Goal: Navigation & Orientation: Find specific page/section

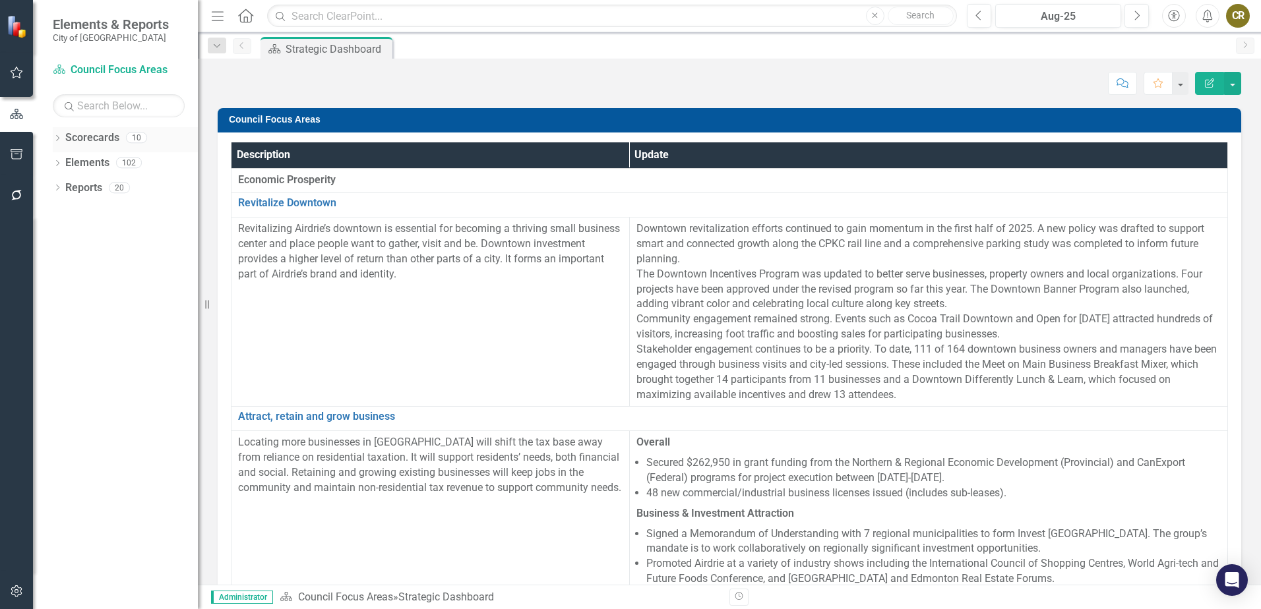
click at [55, 138] on icon "Dropdown" at bounding box center [57, 139] width 9 height 7
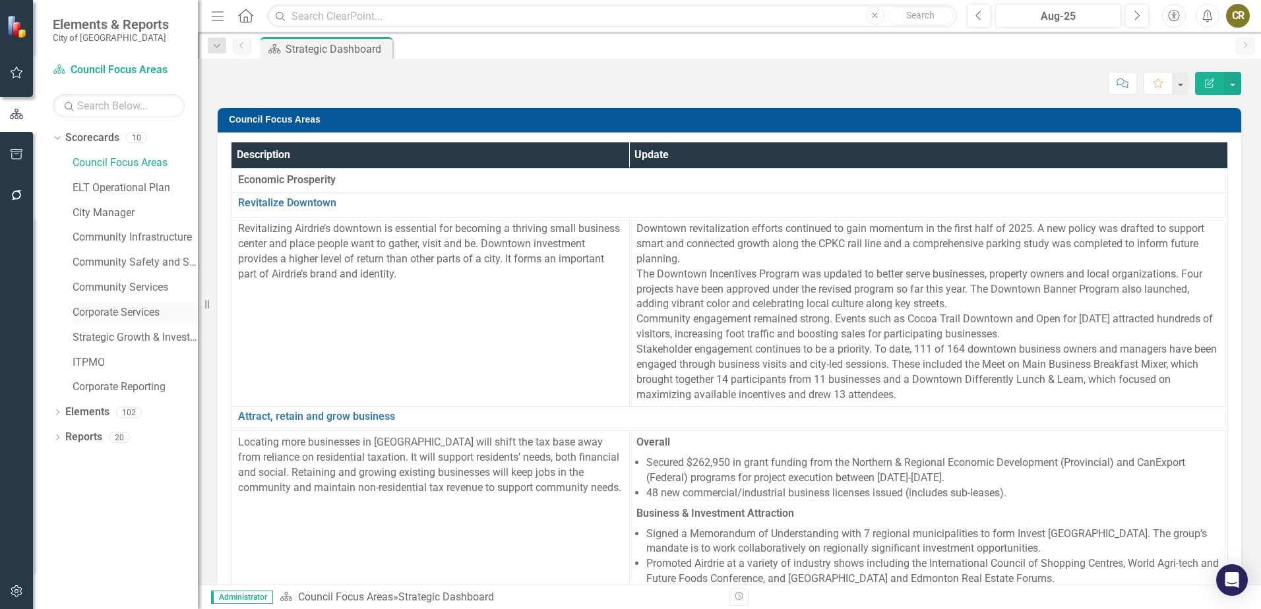
click at [116, 309] on link "Corporate Services" at bounding box center [135, 312] width 125 height 15
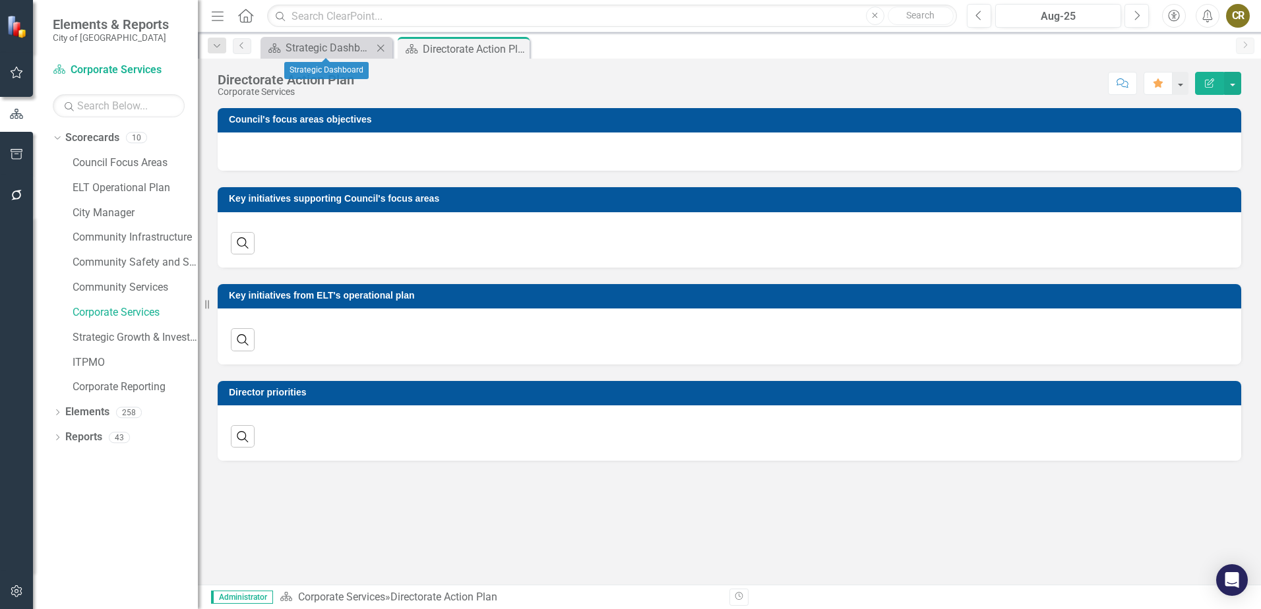
click at [382, 44] on icon "Close" at bounding box center [380, 48] width 13 height 11
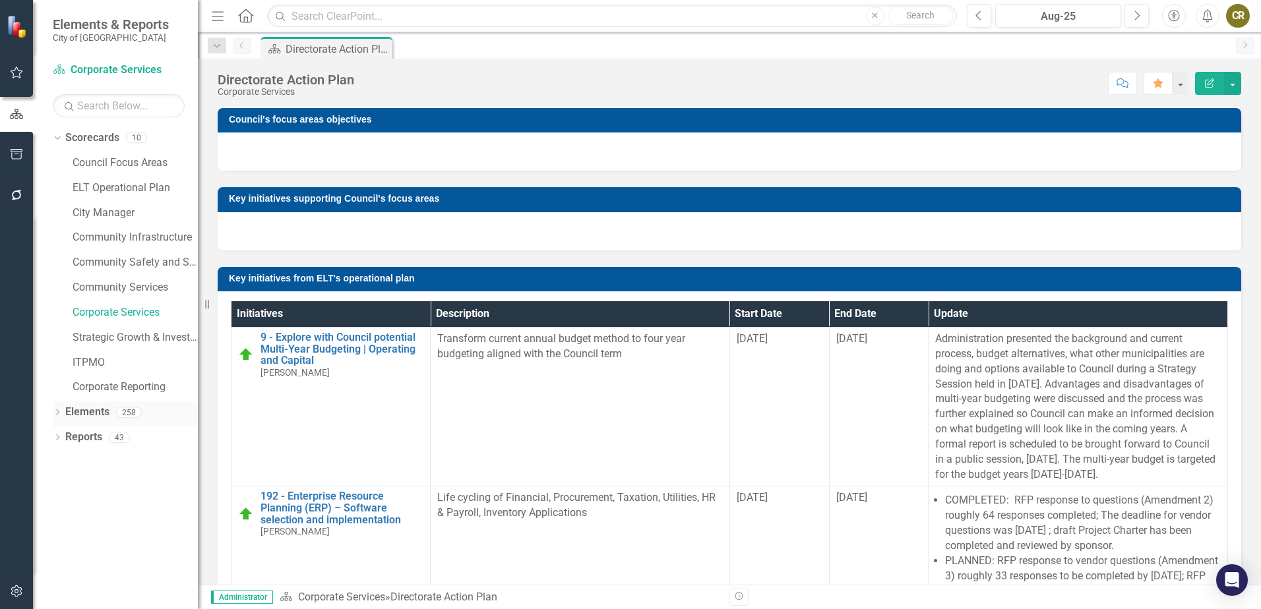
click at [57, 414] on icon at bounding box center [57, 413] width 3 height 6
click at [61, 408] on div "Dropdown" at bounding box center [54, 412] width 11 height 9
click at [52, 435] on div "Dropdown Scorecards 10 Council Focus Areas ELT Operational Plan City Manager Co…" at bounding box center [115, 368] width 165 height 482
click at [57, 437] on icon "Dropdown" at bounding box center [57, 438] width 9 height 7
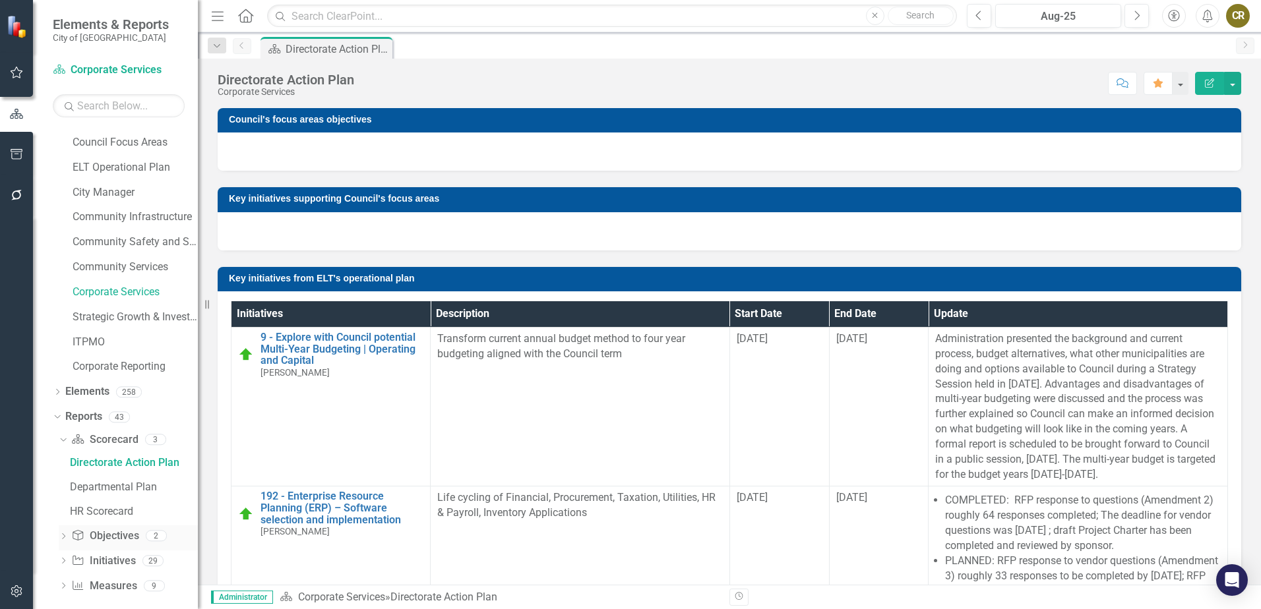
scroll to position [31, 0]
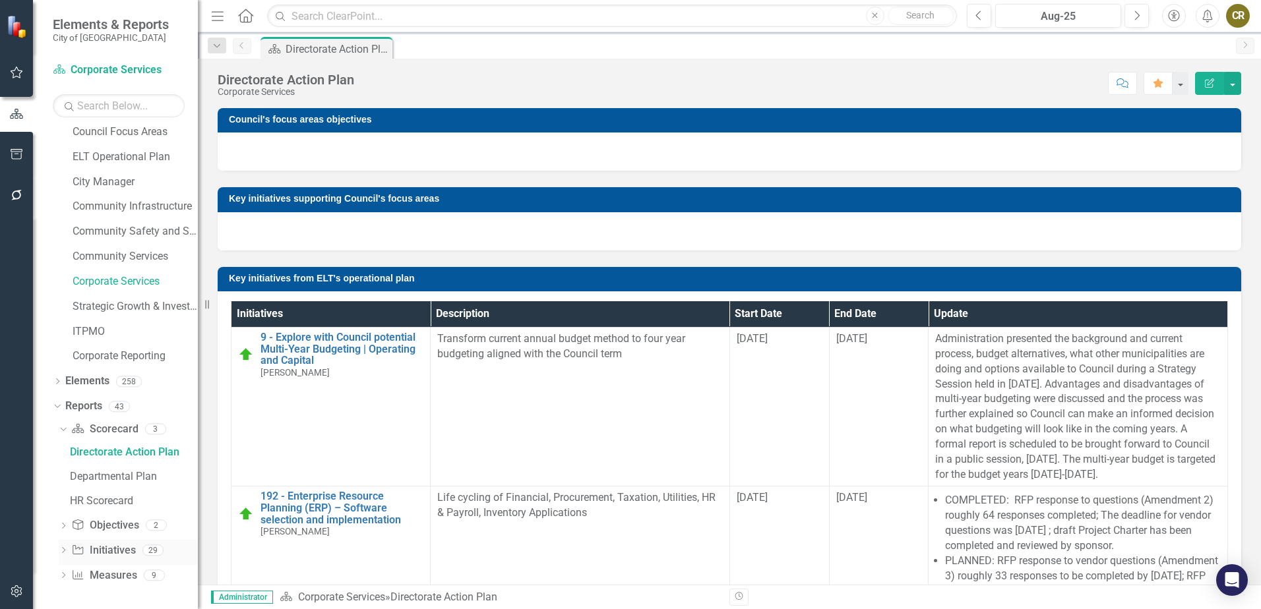
click at [114, 552] on link "Initiative Initiatives" at bounding box center [103, 550] width 64 height 15
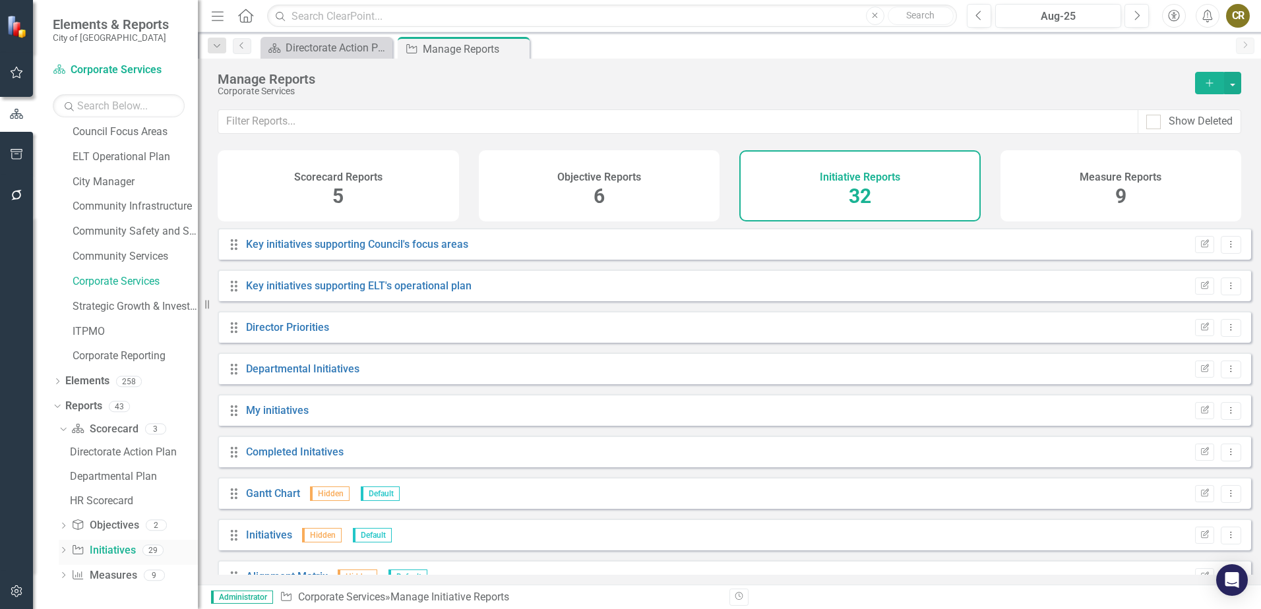
click at [65, 549] on icon "Dropdown" at bounding box center [63, 551] width 9 height 7
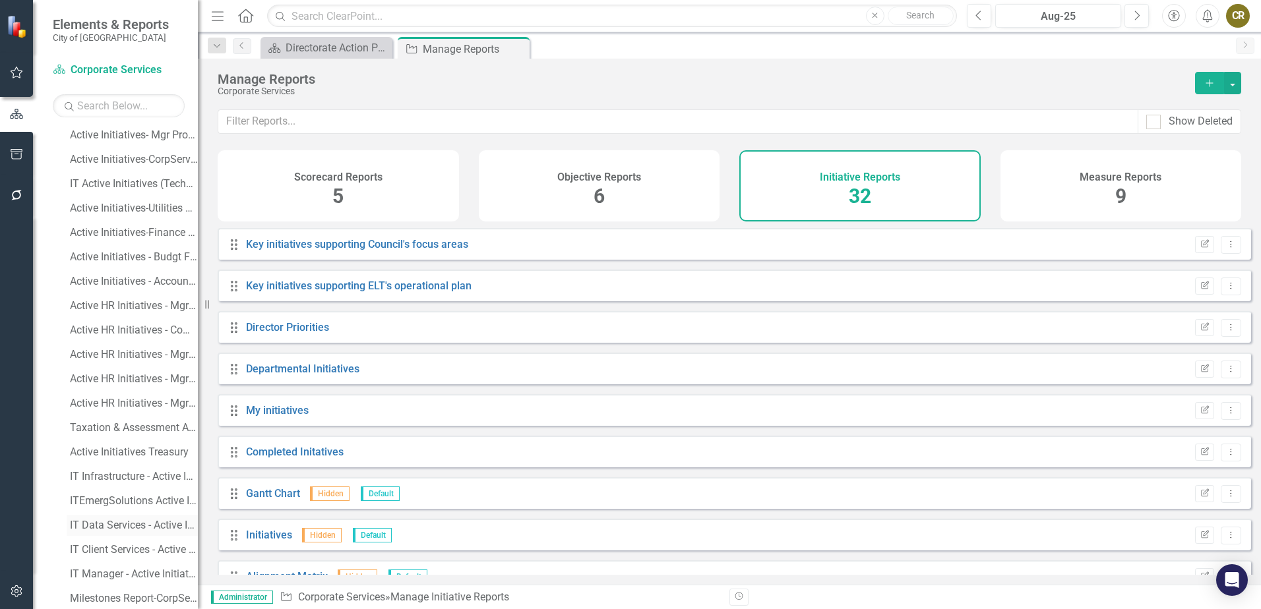
scroll to position [625, 0]
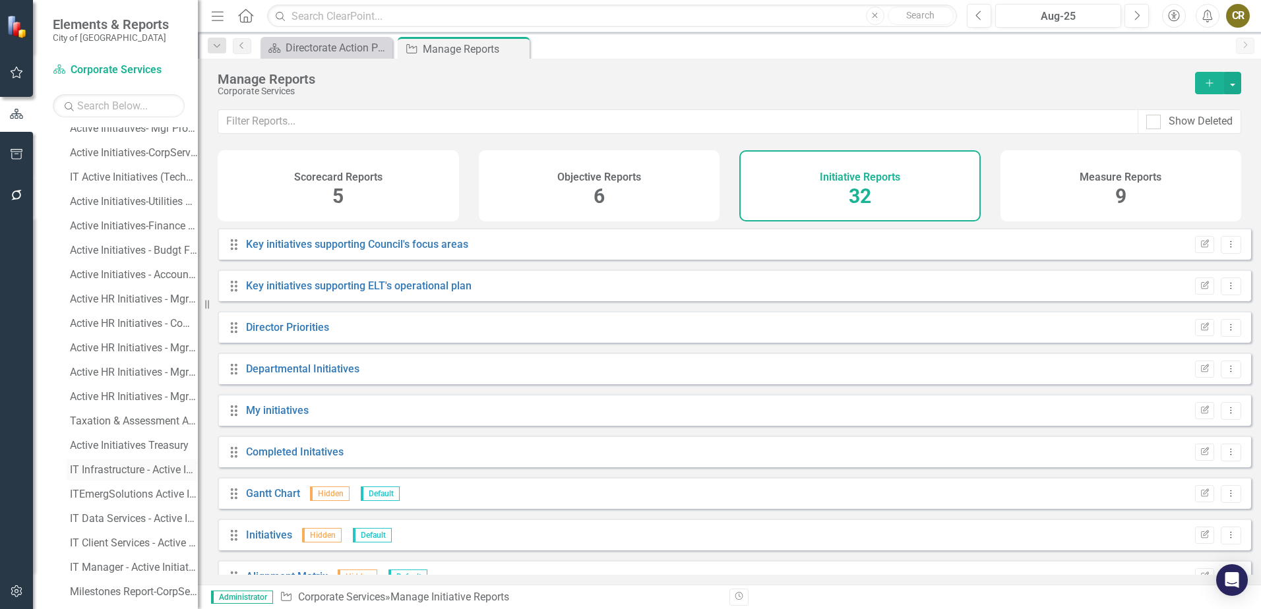
click at [119, 466] on div "IT Infrastructure - Active Initiatives" at bounding box center [134, 470] width 128 height 12
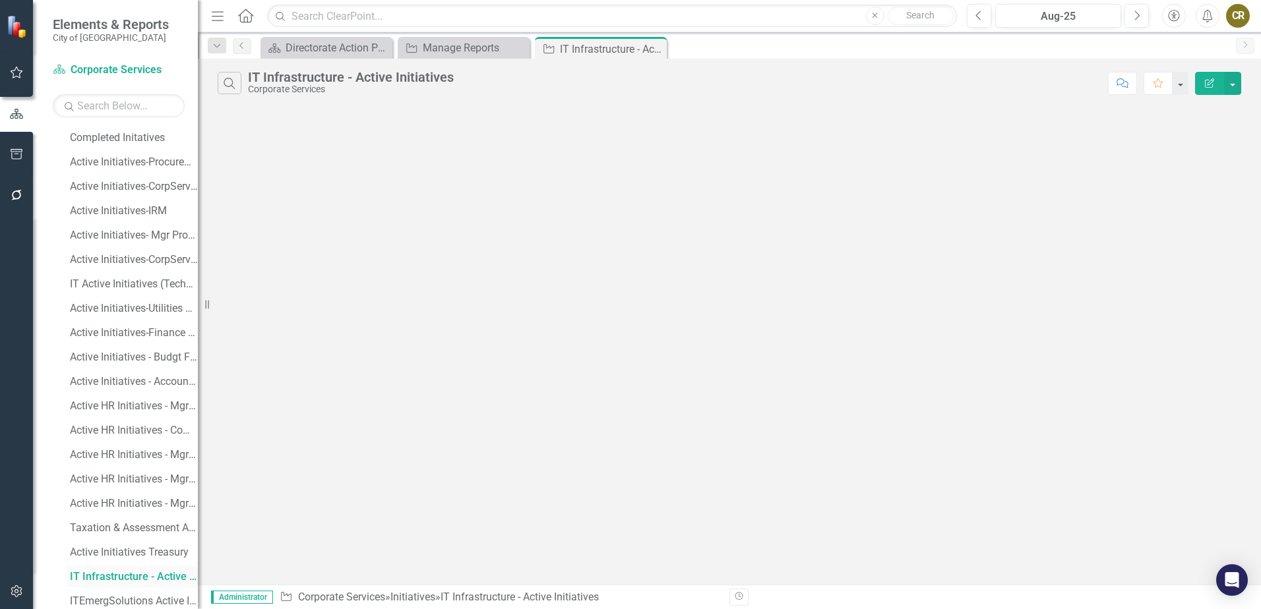
scroll to position [496, 0]
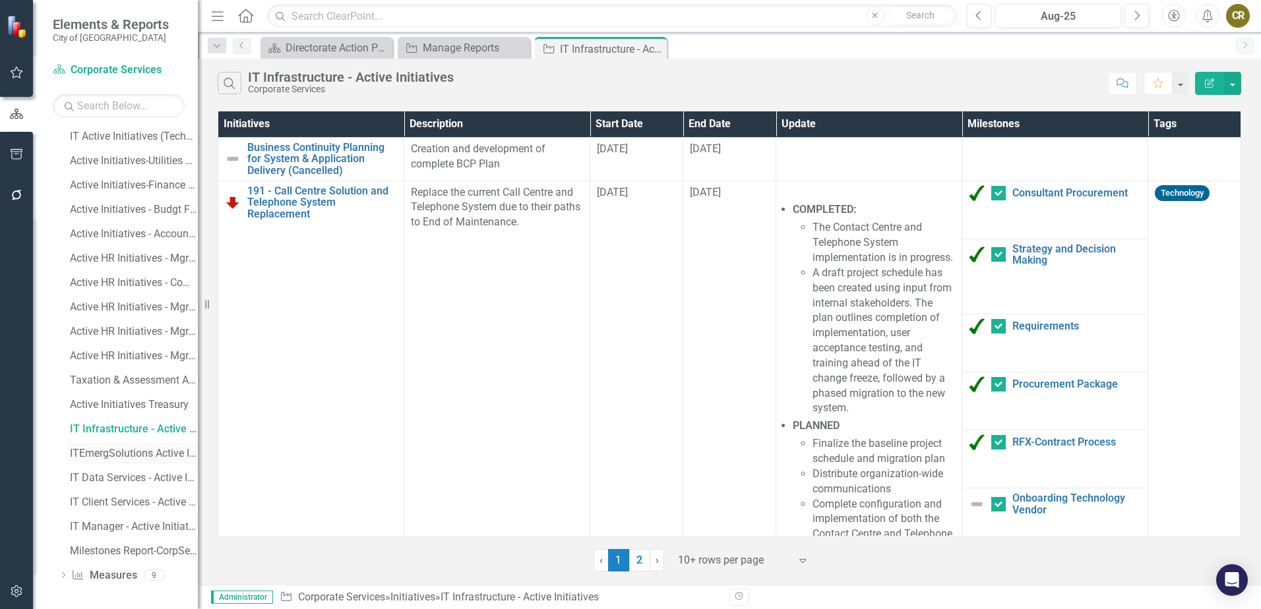
click at [115, 454] on div "ITEmergSolutions Active Initiatives" at bounding box center [134, 454] width 128 height 12
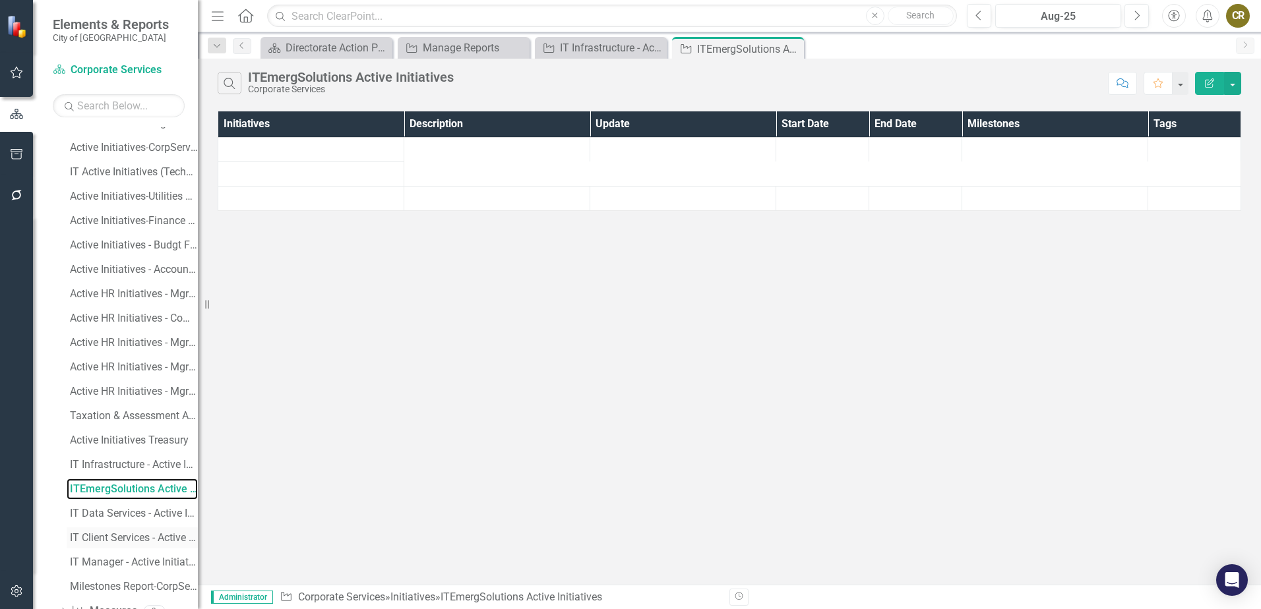
scroll to position [665, 0]
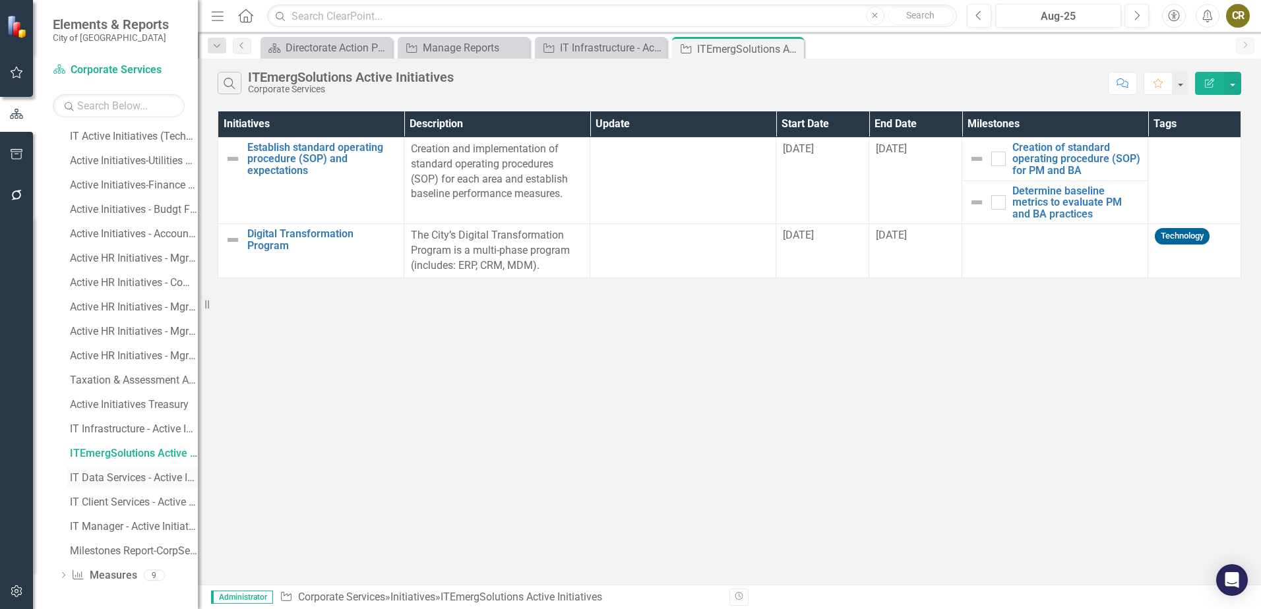
click at [109, 481] on div "IT Data Services - Active Initiatives" at bounding box center [134, 478] width 128 height 12
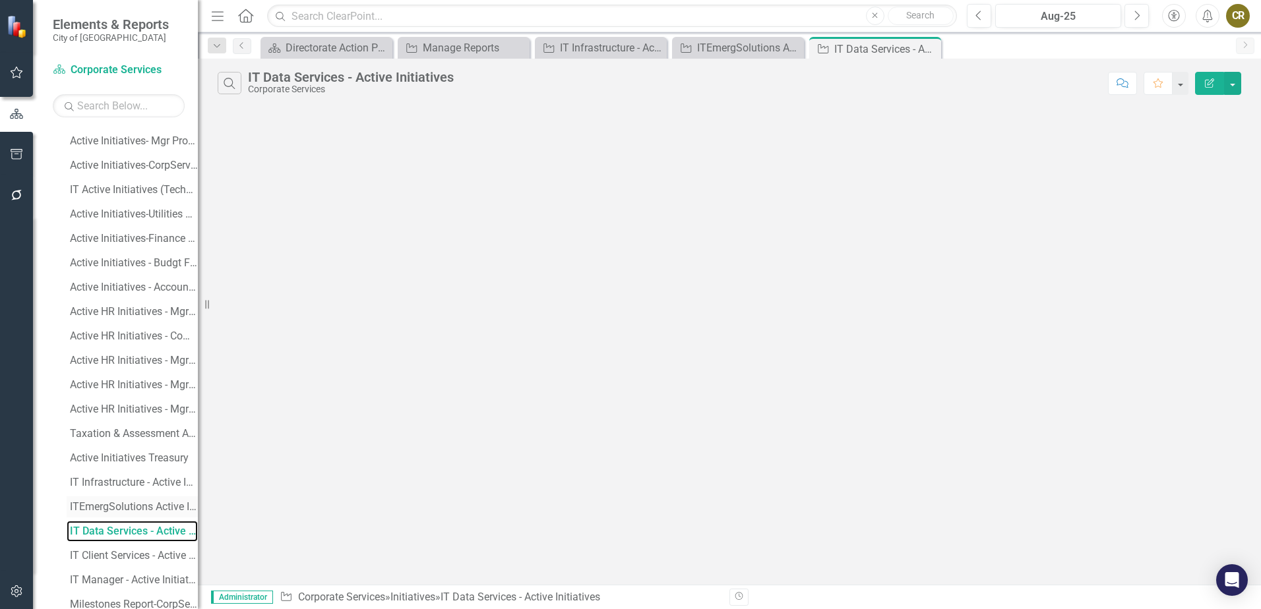
scroll to position [665, 0]
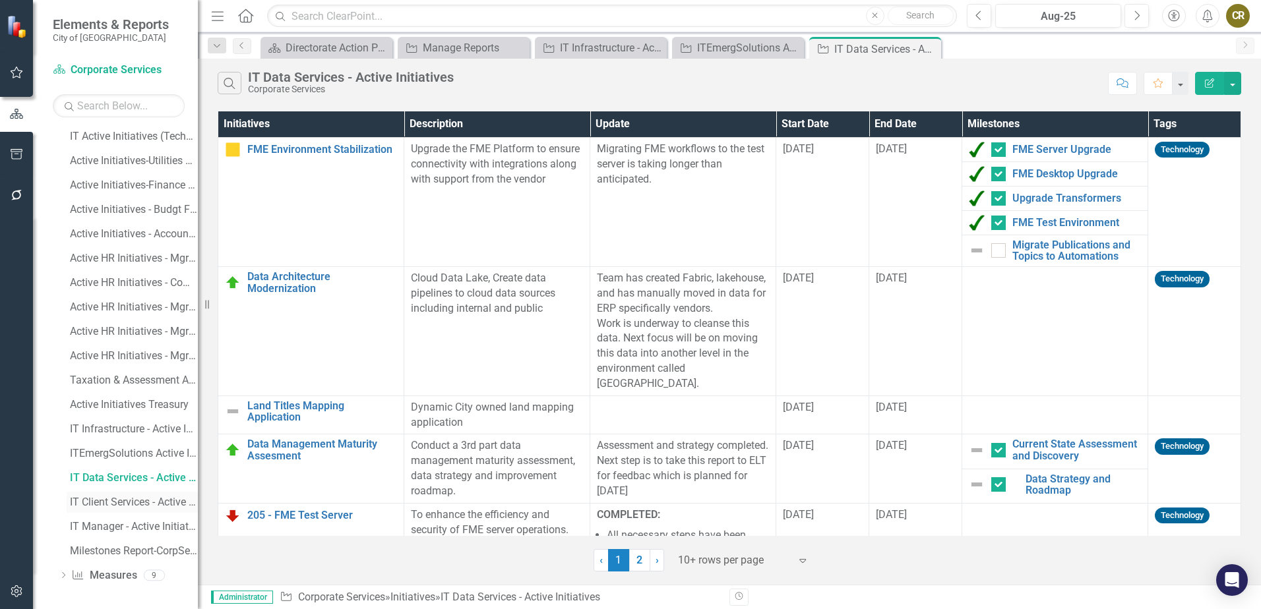
click at [111, 495] on link "IT Client Services - Active Initiatives" at bounding box center [132, 502] width 131 height 21
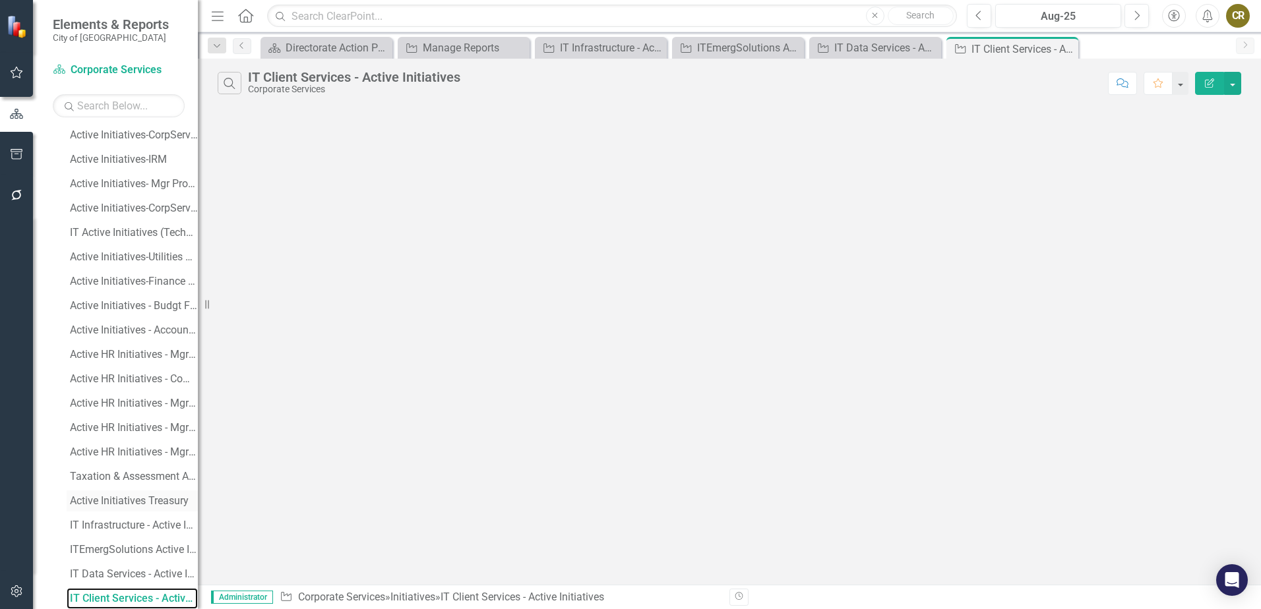
scroll to position [665, 0]
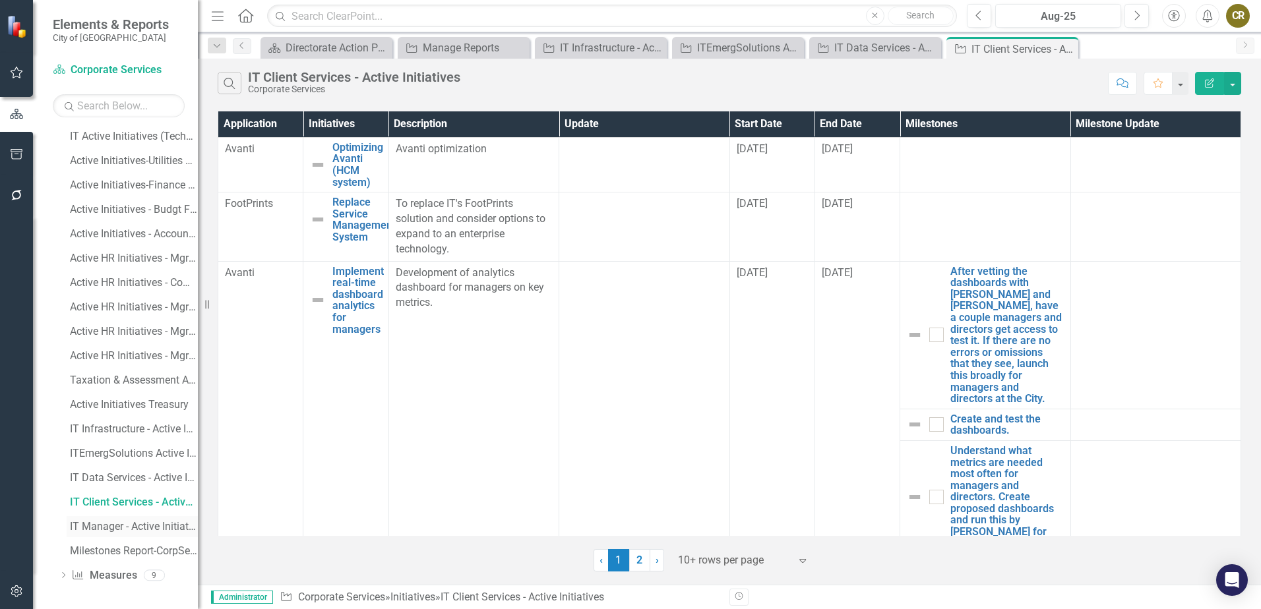
click at [109, 524] on div "IT Manager - Active Initiatives" at bounding box center [134, 527] width 128 height 12
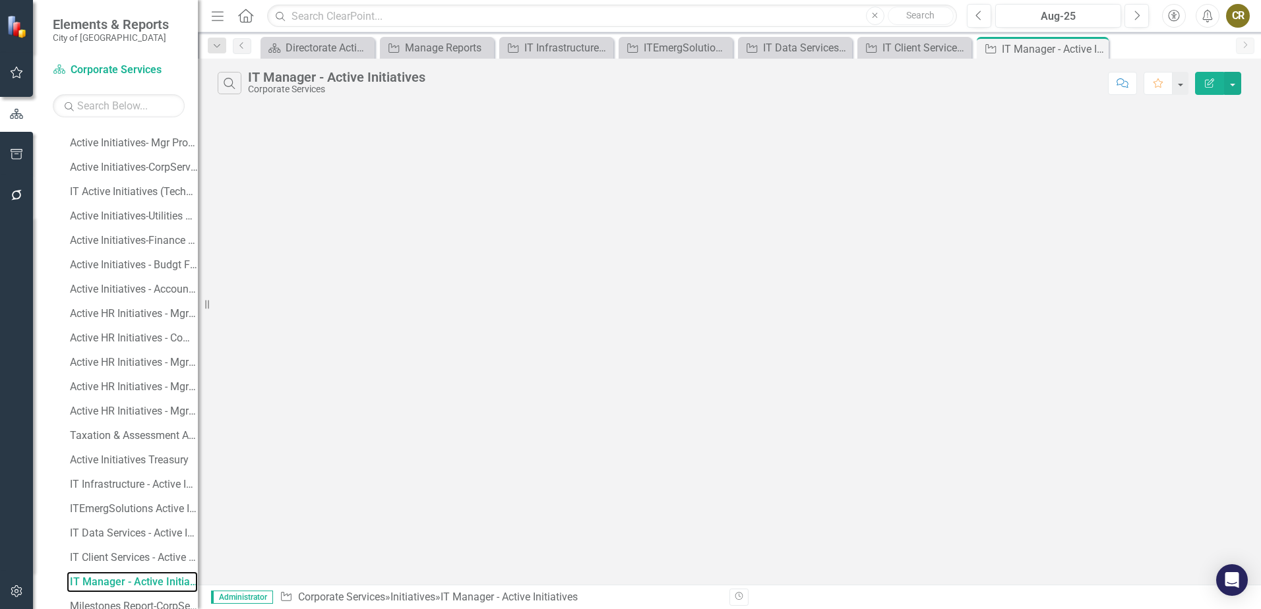
scroll to position [594, 0]
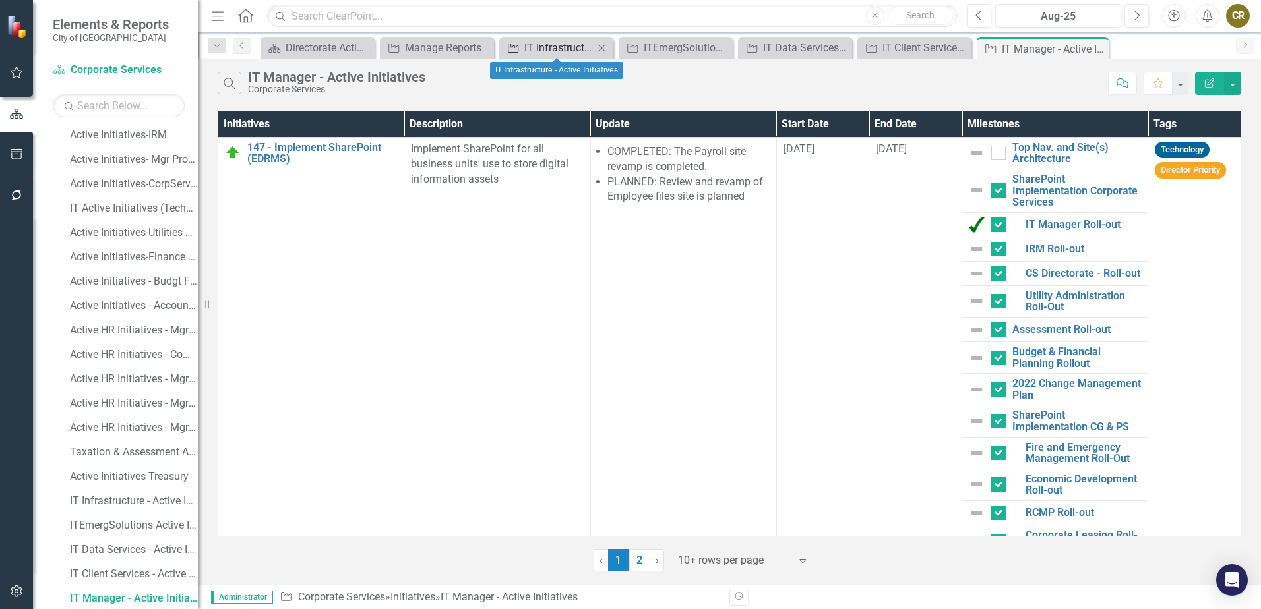
click at [551, 51] on div "IT Infrastructure - Active Initiatives" at bounding box center [558, 48] width 69 height 16
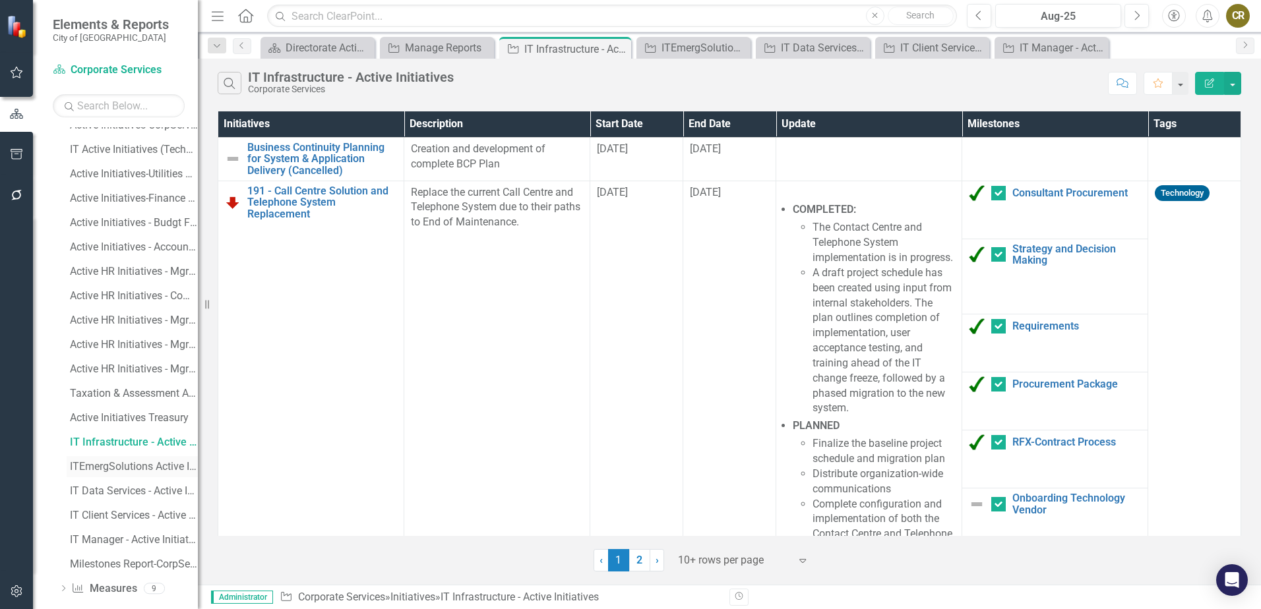
scroll to position [665, 0]
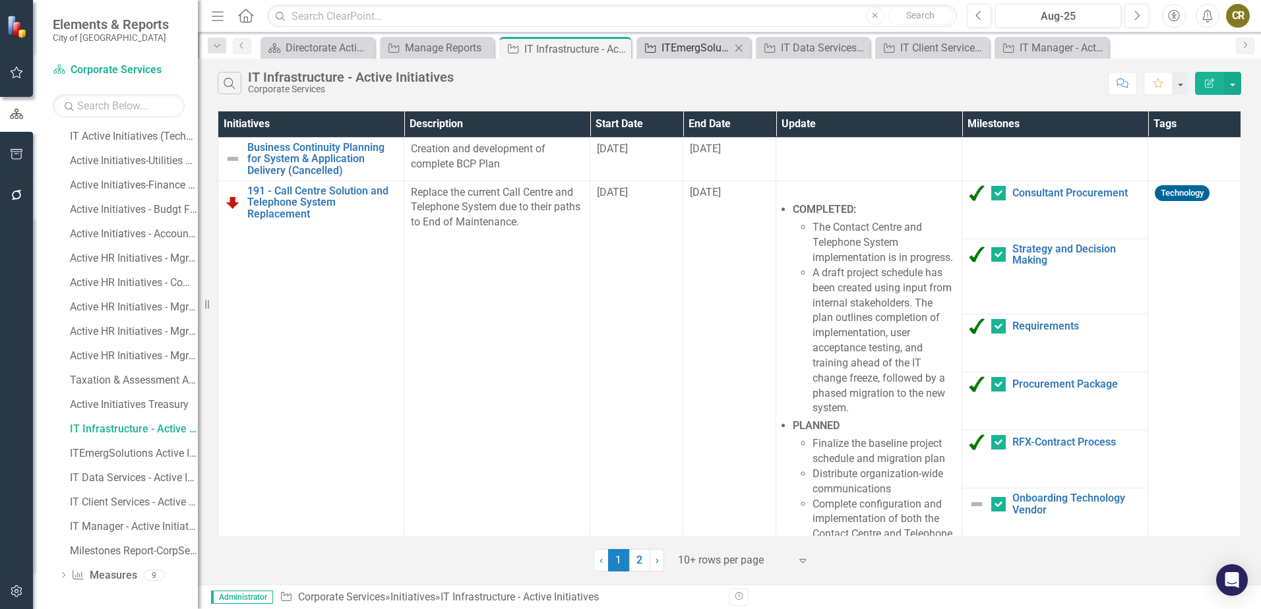
click at [666, 47] on div "ITEmergSolutions Active Initiatives" at bounding box center [695, 48] width 69 height 16
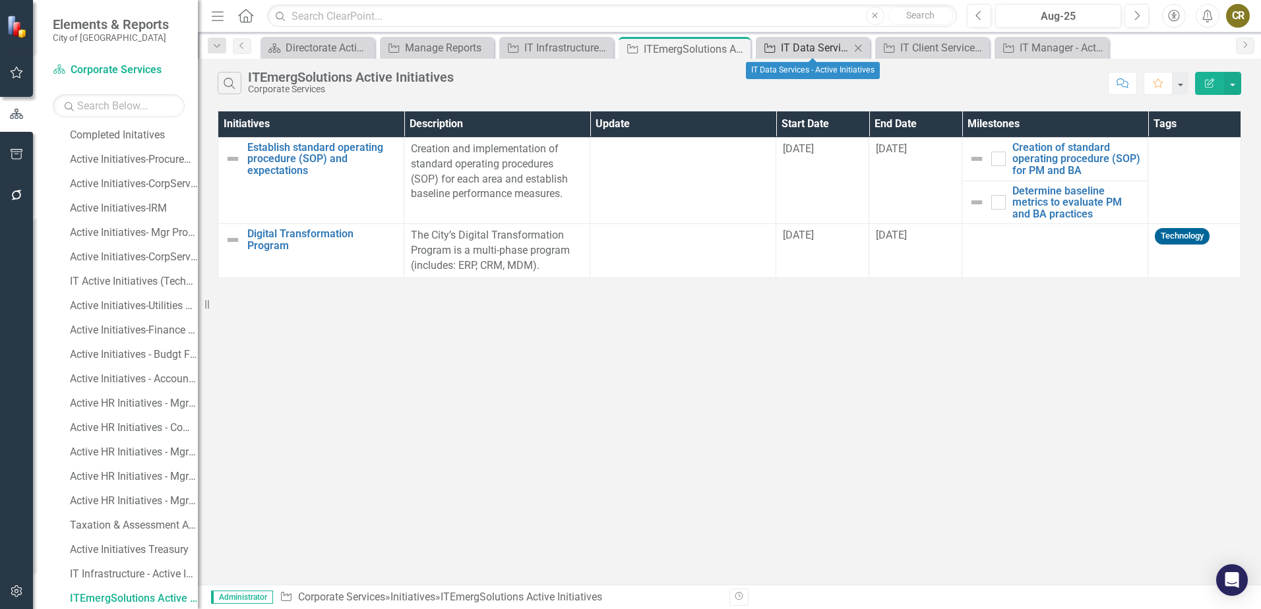
click at [805, 46] on div "IT Data Services - Active Initiatives" at bounding box center [815, 48] width 69 height 16
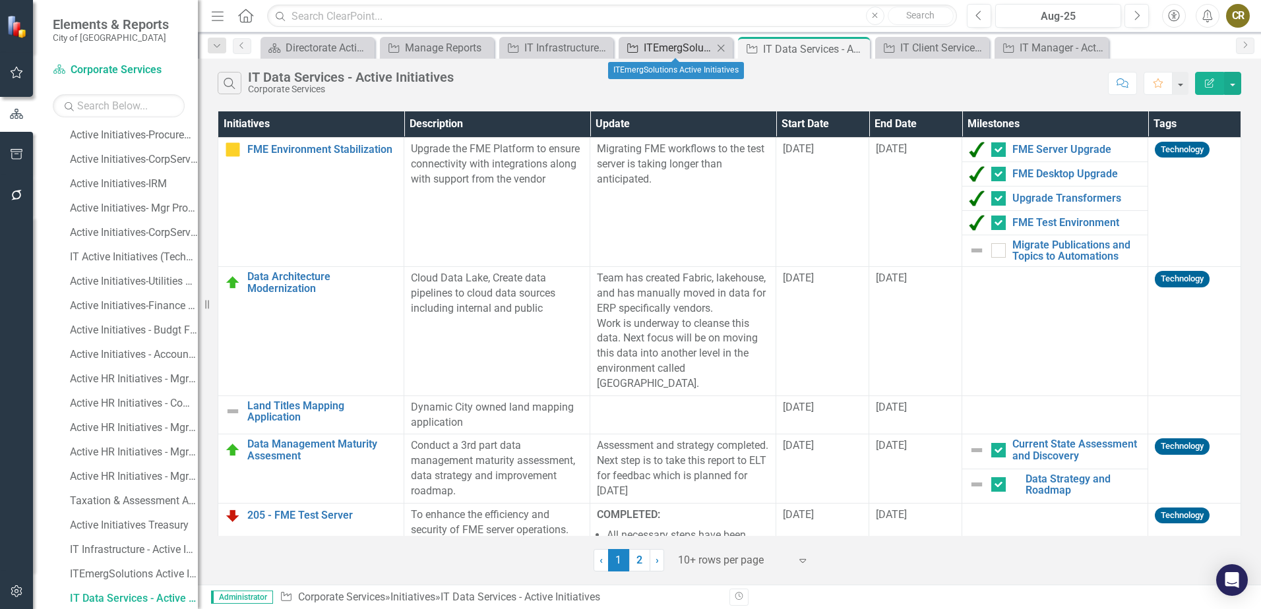
click at [670, 48] on div "ITEmergSolutions Active Initiatives" at bounding box center [678, 48] width 69 height 16
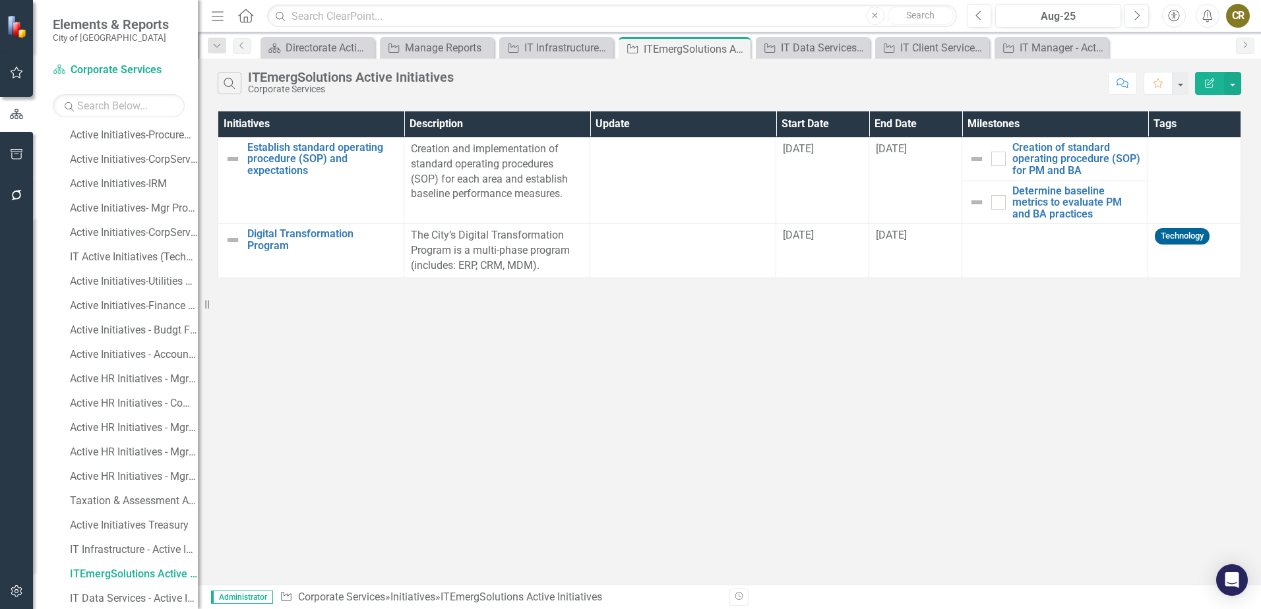
scroll to position [520, 0]
click at [783, 44] on div "IT Data Services - Active Initiatives" at bounding box center [815, 48] width 69 height 16
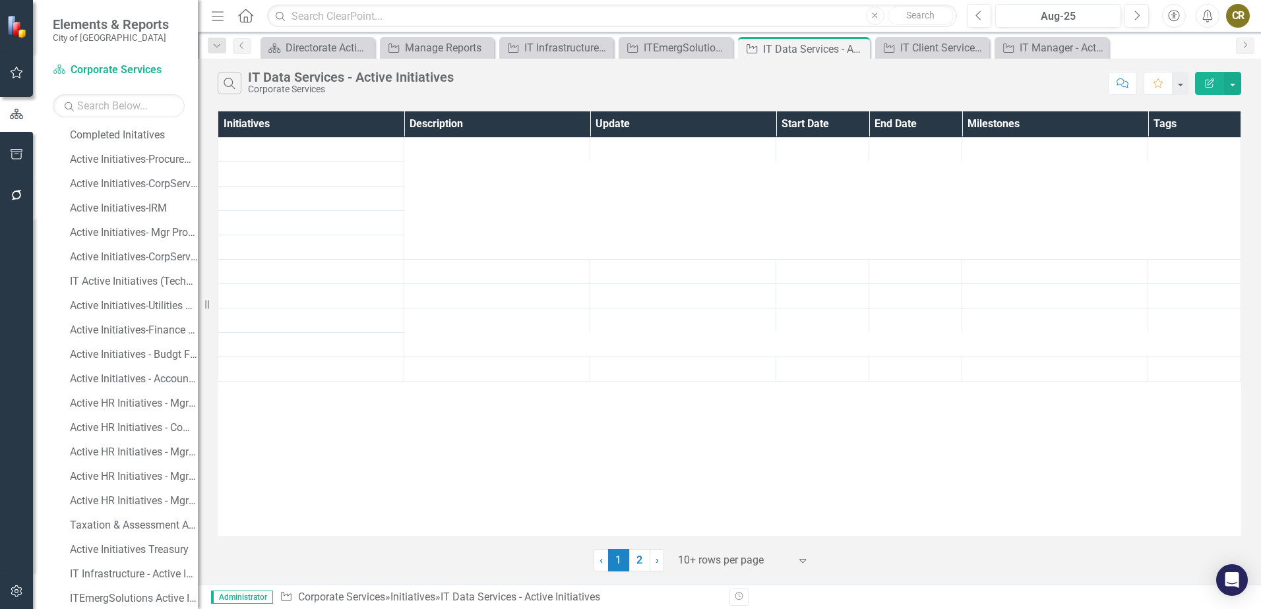
scroll to position [545, 0]
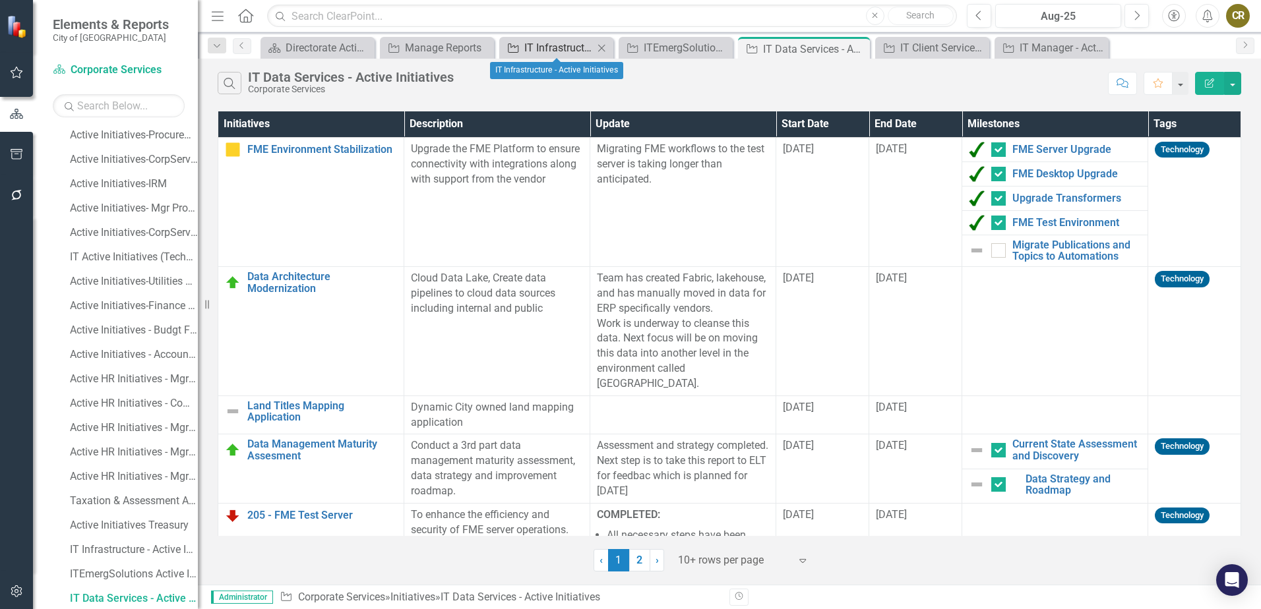
click at [541, 46] on div "IT Infrastructure - Active Initiatives" at bounding box center [558, 48] width 69 height 16
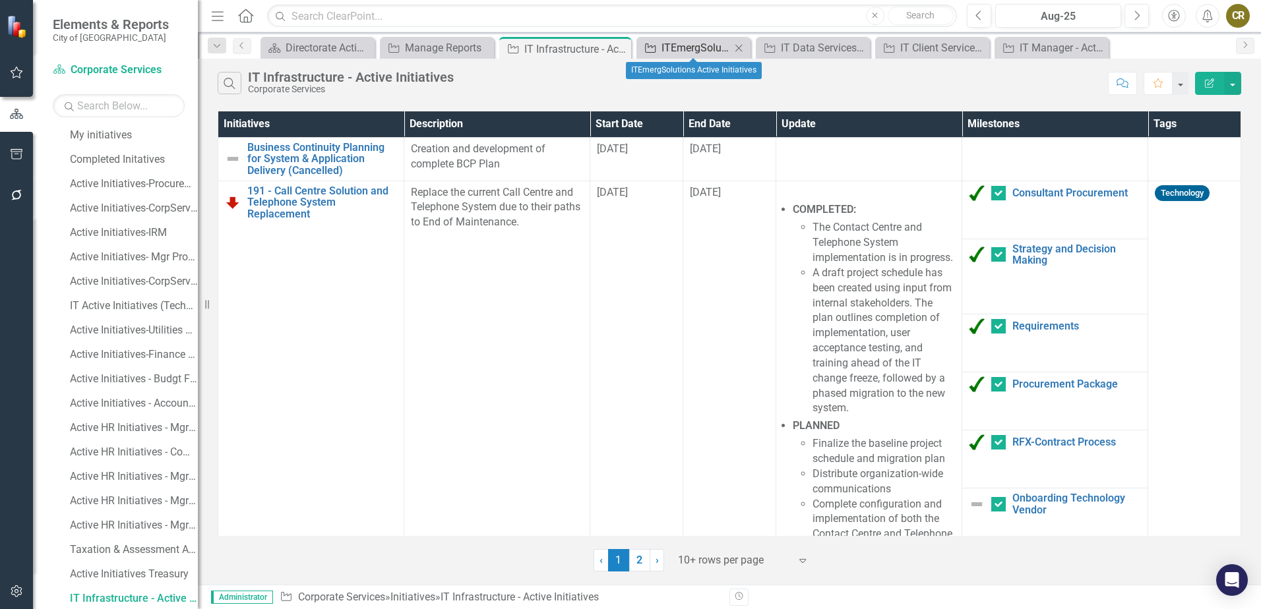
click at [690, 50] on div "ITEmergSolutions Active Initiatives" at bounding box center [695, 48] width 69 height 16
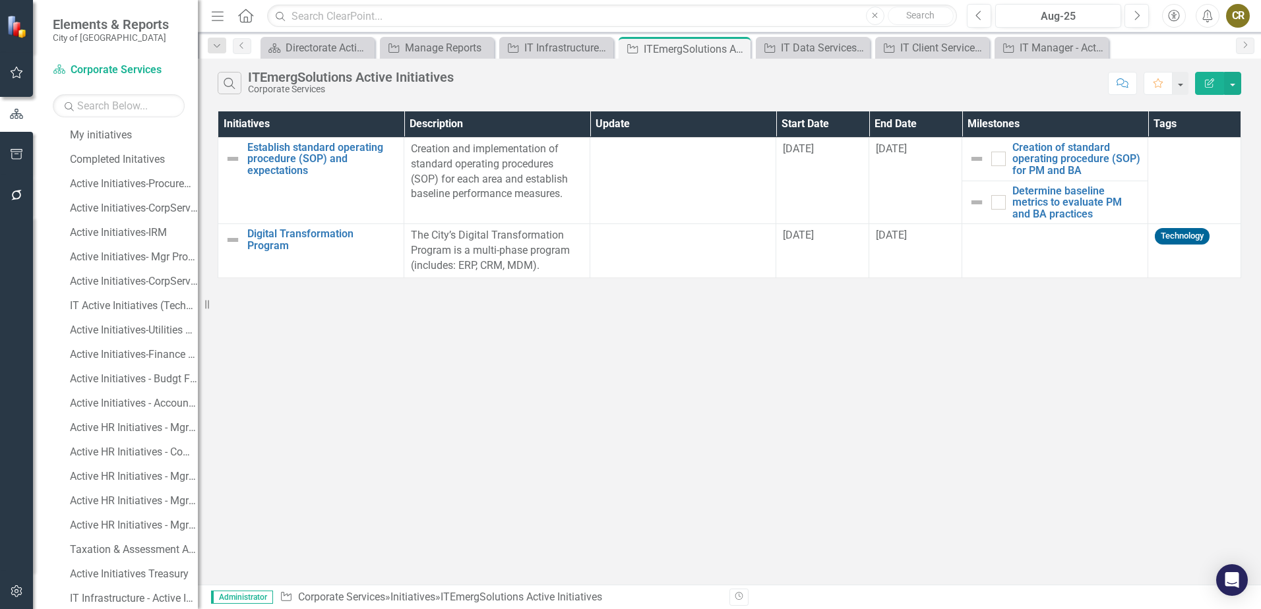
scroll to position [520, 0]
click at [807, 51] on div "IT Data Services - Active Initiatives" at bounding box center [815, 48] width 69 height 16
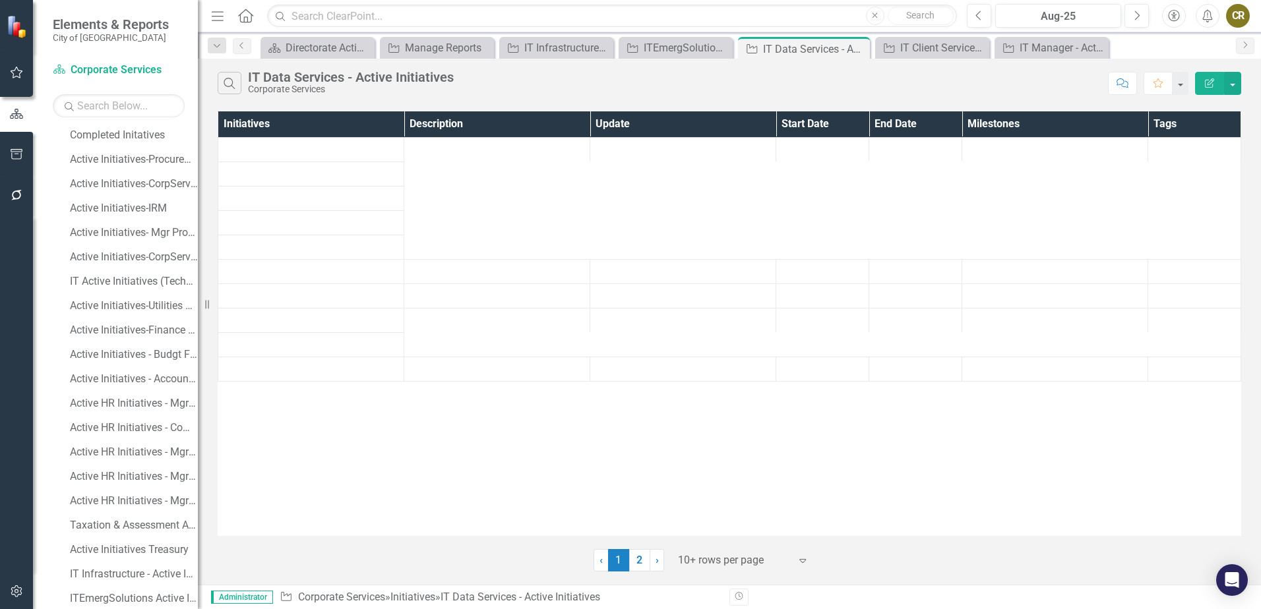
scroll to position [545, 0]
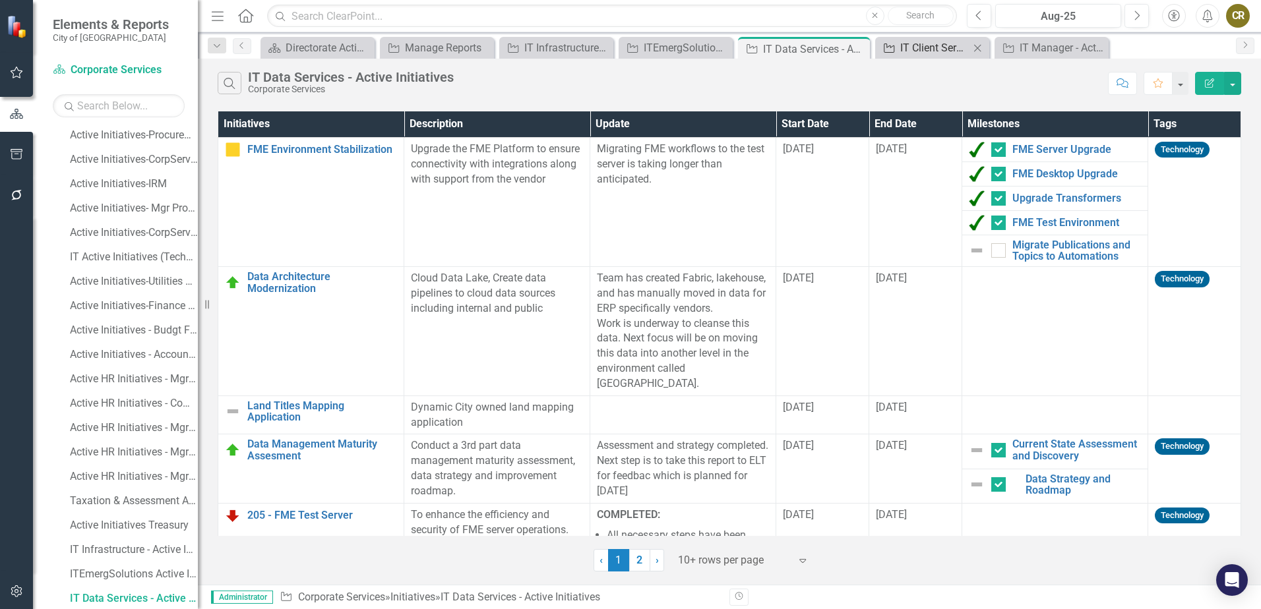
click at [935, 47] on div "IT Client Services - Active Initiatives" at bounding box center [934, 48] width 69 height 16
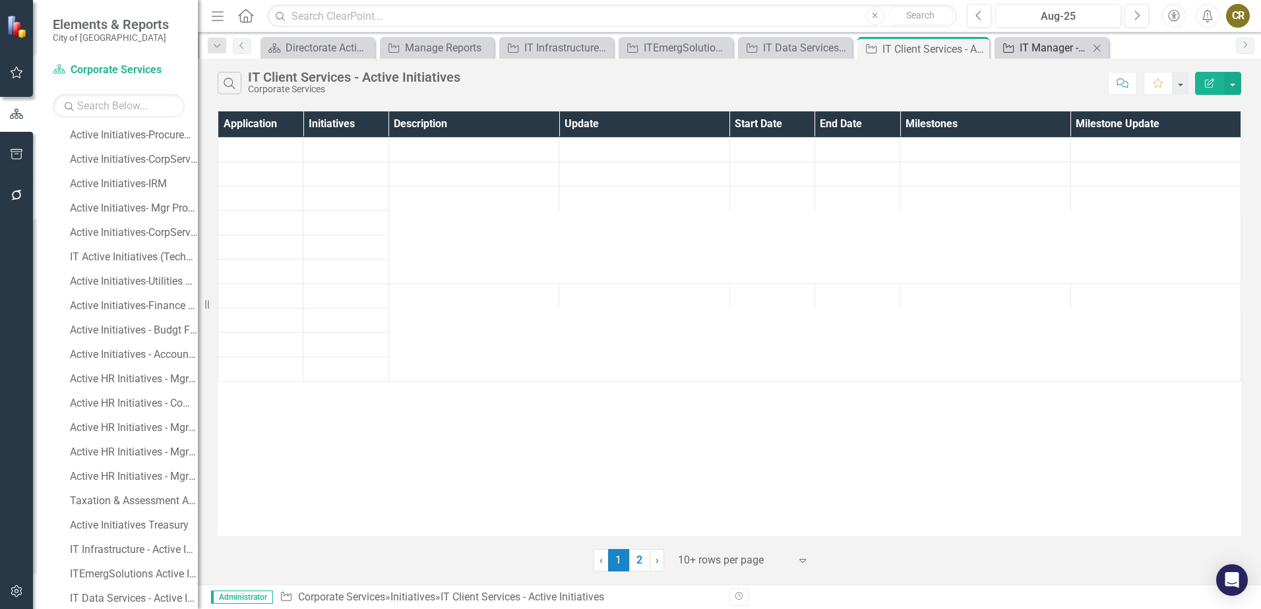
scroll to position [569, 0]
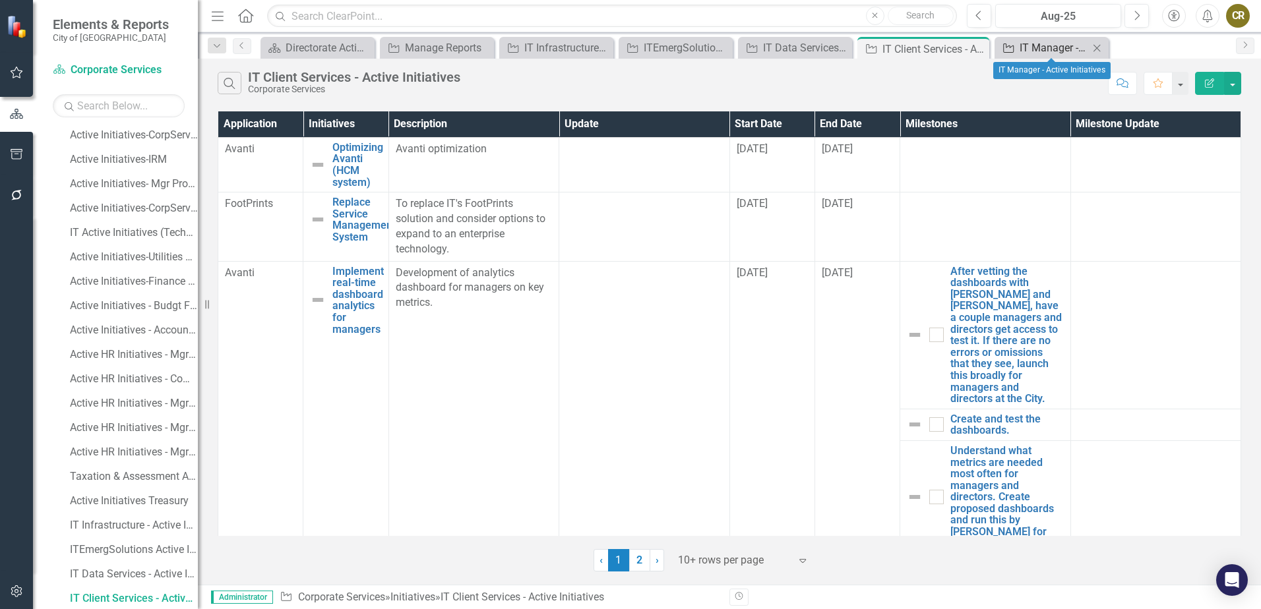
click at [1044, 47] on div "IT Manager - Active Initiatives" at bounding box center [1054, 48] width 69 height 16
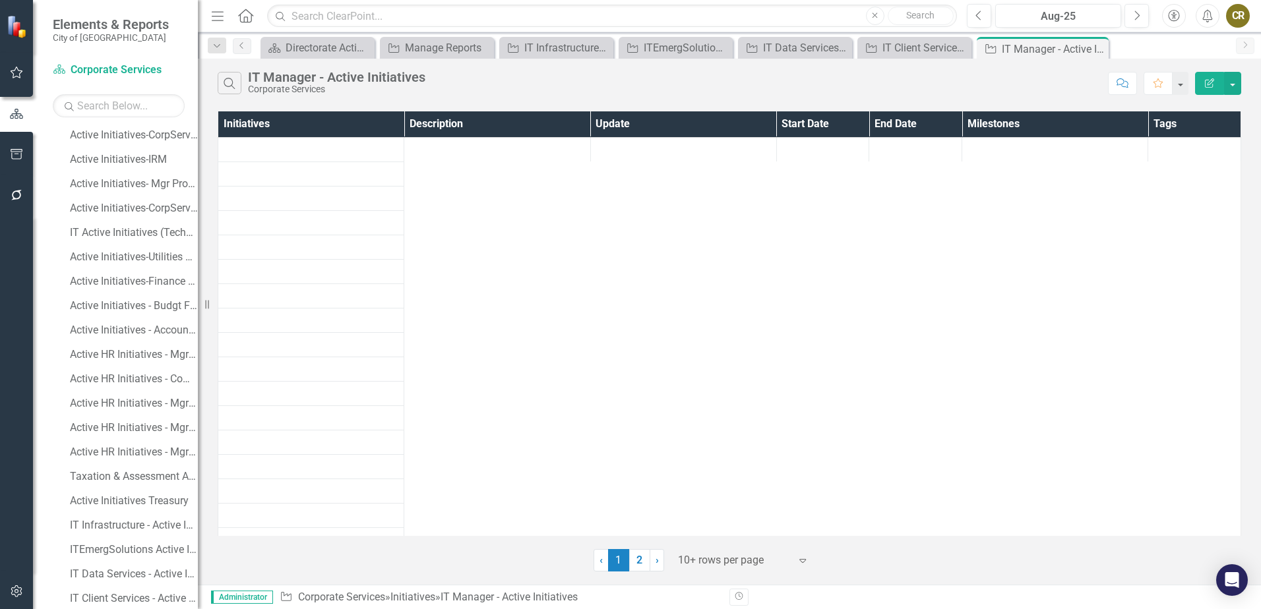
scroll to position [594, 0]
